Goal: Download file/media

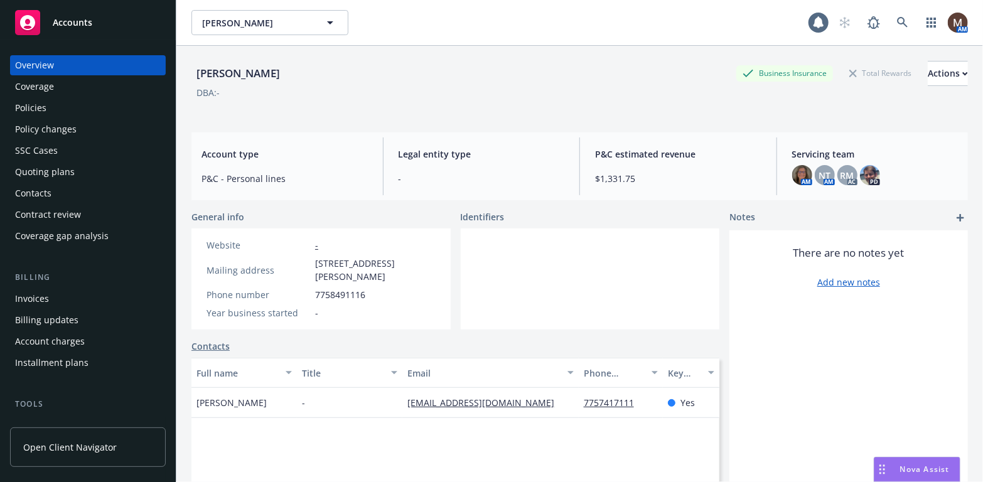
click at [54, 105] on div "Policies" at bounding box center [88, 108] width 146 height 20
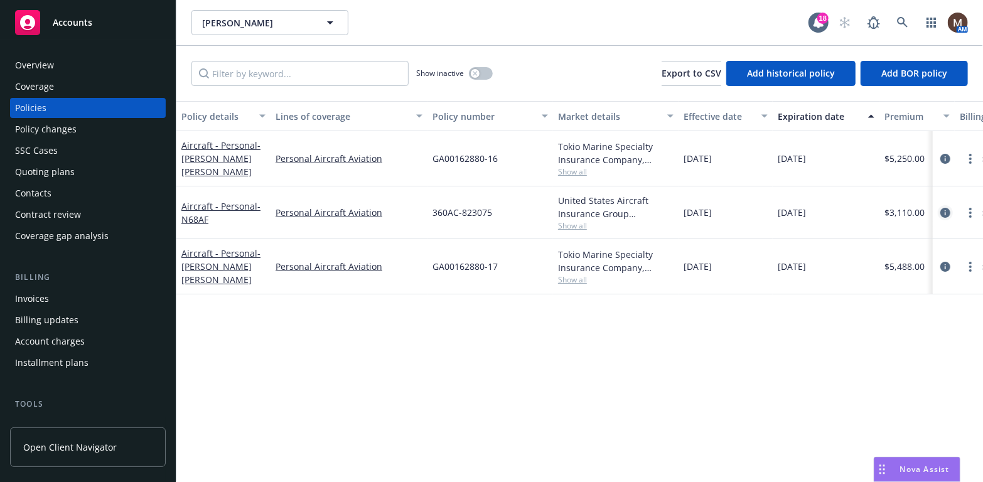
click at [944, 208] on icon "circleInformation" at bounding box center [945, 213] width 10 height 10
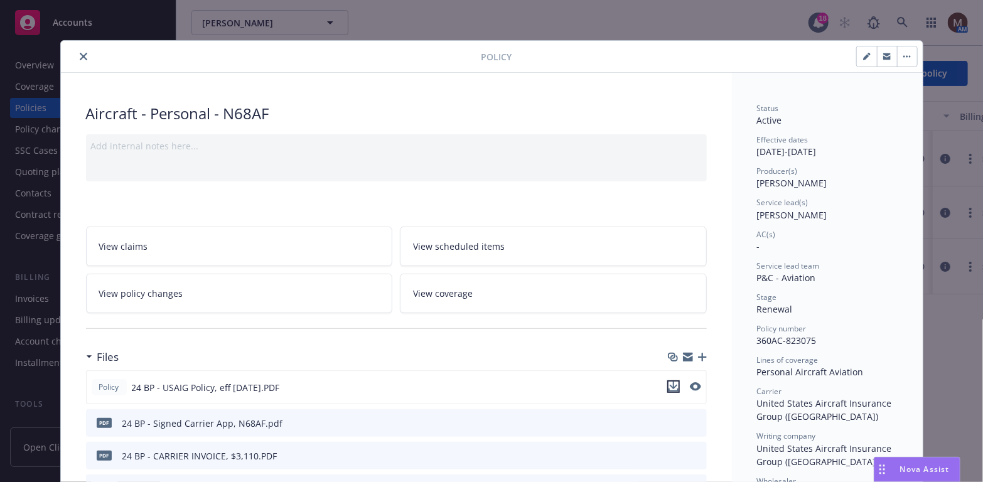
click at [668, 384] on icon "download file" at bounding box center [673, 387] width 10 height 10
click at [80, 53] on icon "close" at bounding box center [84, 57] width 8 height 8
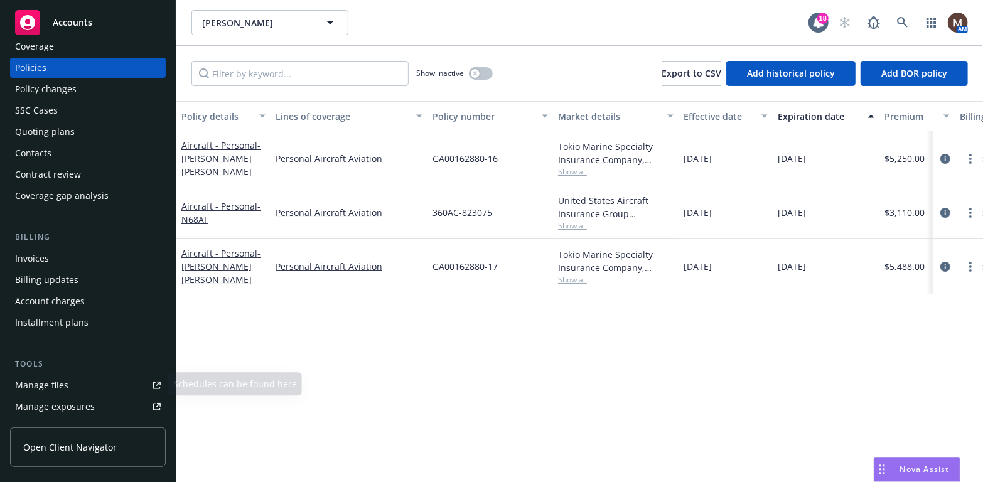
scroll to position [63, 0]
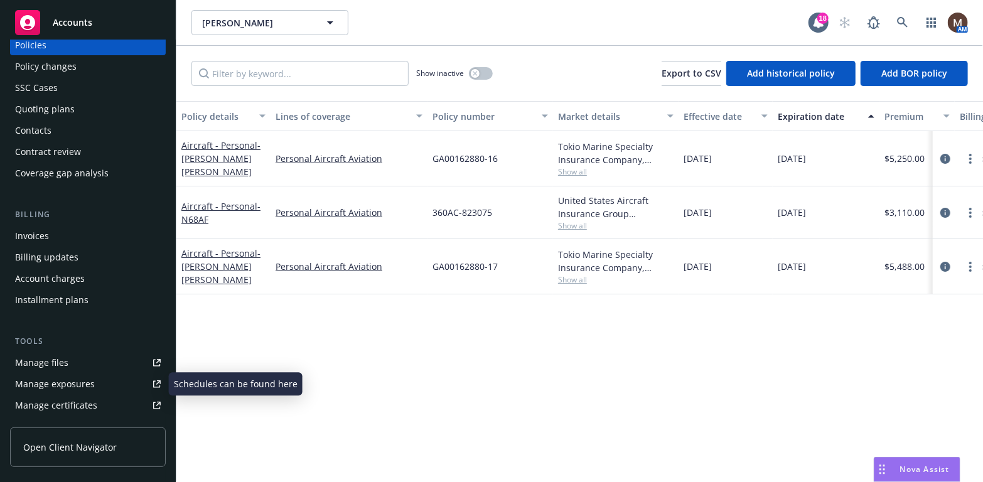
click at [60, 358] on div "Manage files" at bounding box center [41, 363] width 53 height 20
